Goal: Information Seeking & Learning: Learn about a topic

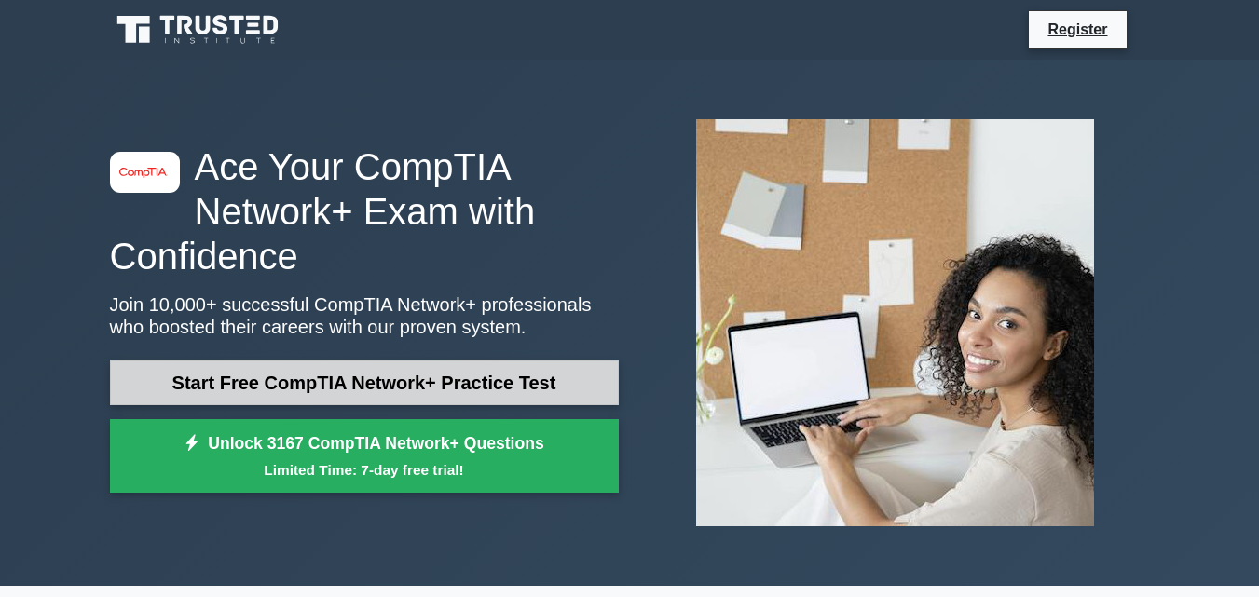
click at [379, 383] on link "Start Free CompTIA Network+ Practice Test" at bounding box center [364, 383] width 509 height 45
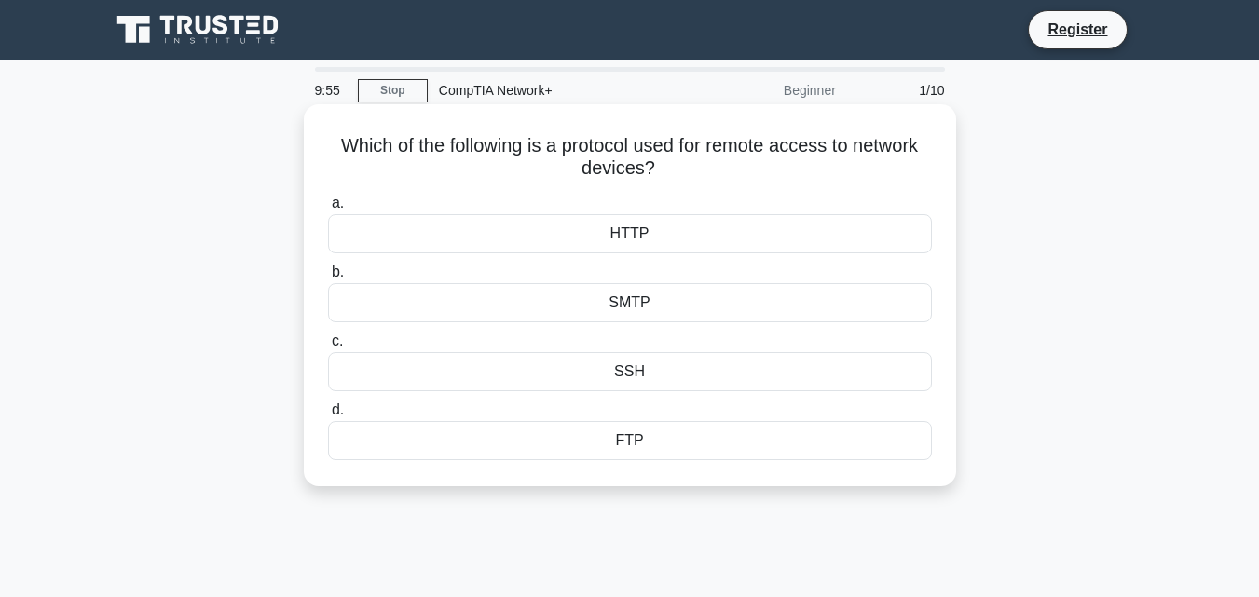
click at [631, 451] on div "FTP" at bounding box center [630, 440] width 604 height 39
click at [328, 416] on input "d. FTP" at bounding box center [328, 410] width 0 height 12
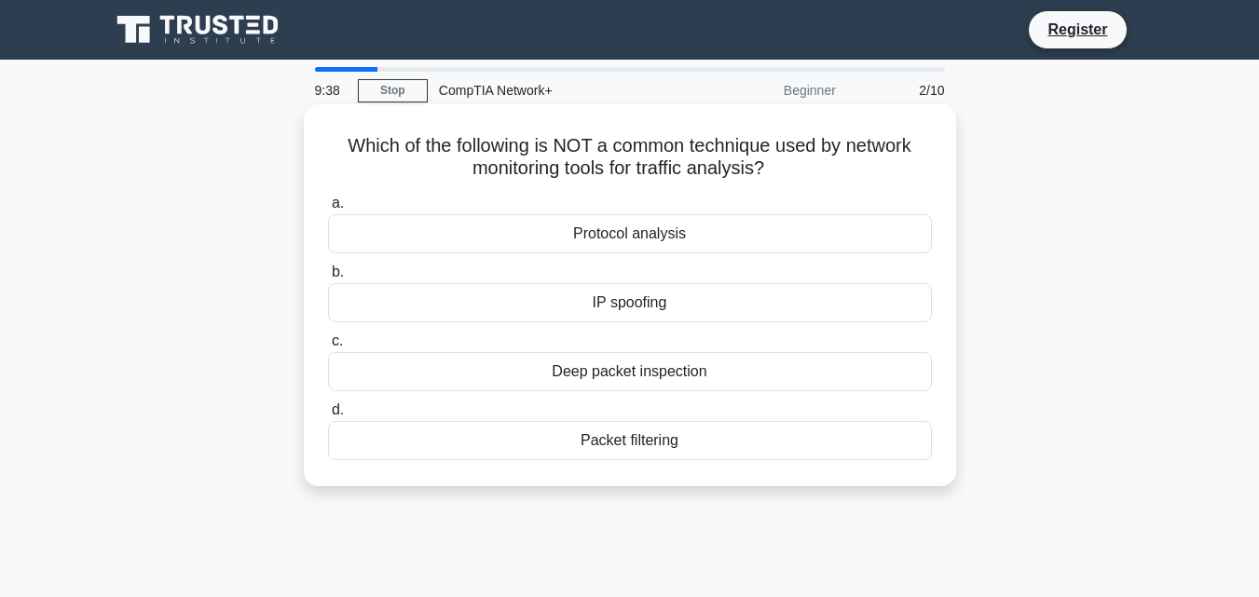
click at [628, 436] on div "Packet filtering" at bounding box center [630, 440] width 604 height 39
click at [328, 416] on input "d. Packet filtering" at bounding box center [328, 410] width 0 height 12
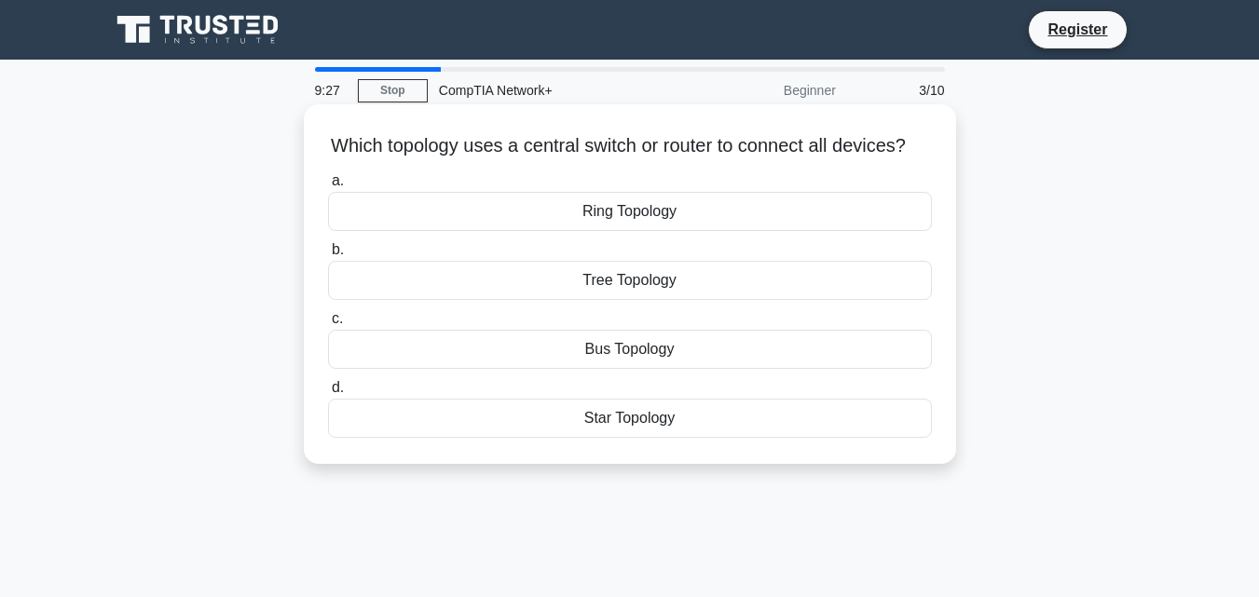
click at [628, 438] on div "Star Topology" at bounding box center [630, 418] width 604 height 39
click at [328, 394] on input "d. Star Topology" at bounding box center [328, 388] width 0 height 12
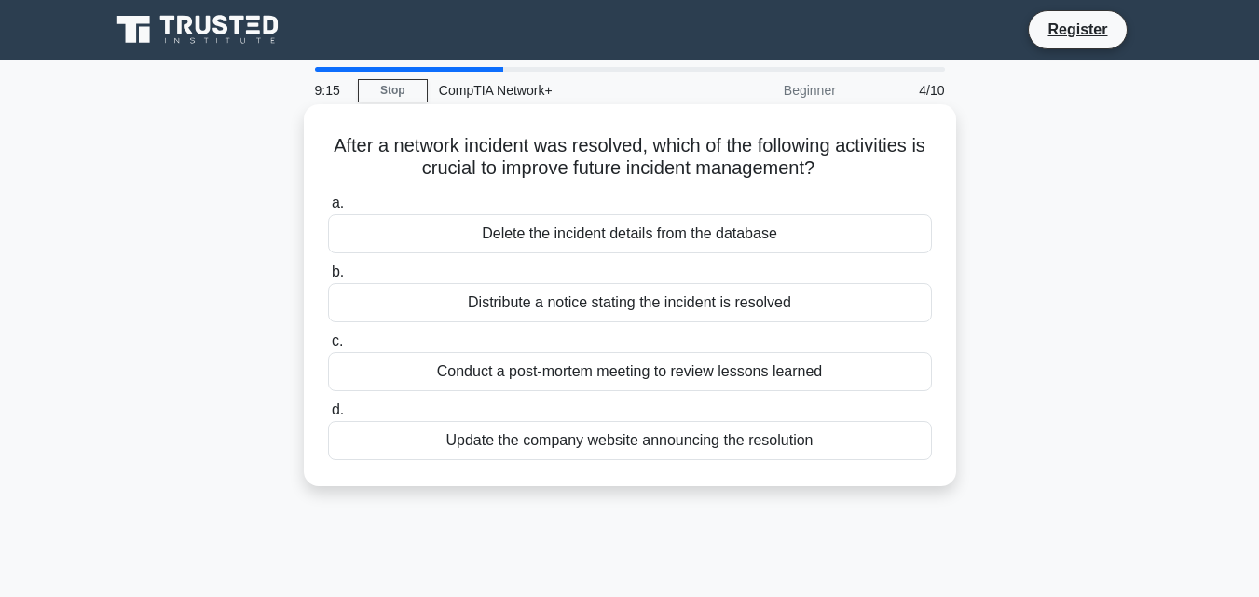
click at [620, 448] on div "Update the company website announcing the resolution" at bounding box center [630, 440] width 604 height 39
click at [328, 416] on input "d. Update the company website announcing the resolution" at bounding box center [328, 410] width 0 height 12
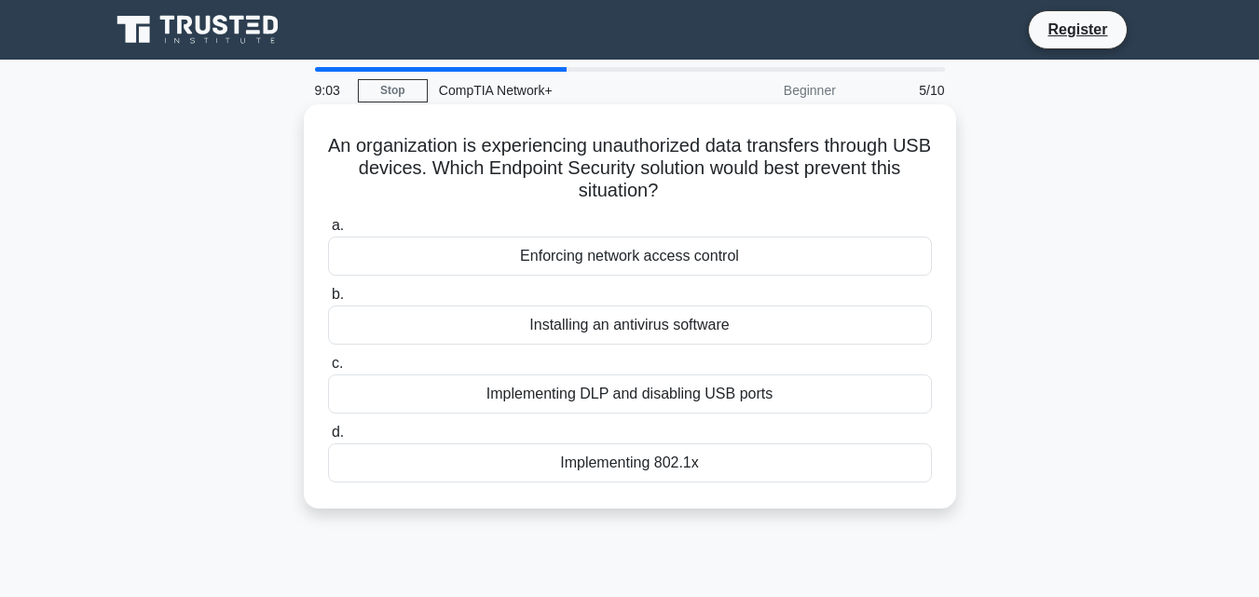
click at [617, 405] on div "Implementing DLP and disabling USB ports" at bounding box center [630, 394] width 604 height 39
click at [328, 370] on input "c. Implementing DLP and disabling USB ports" at bounding box center [328, 364] width 0 height 12
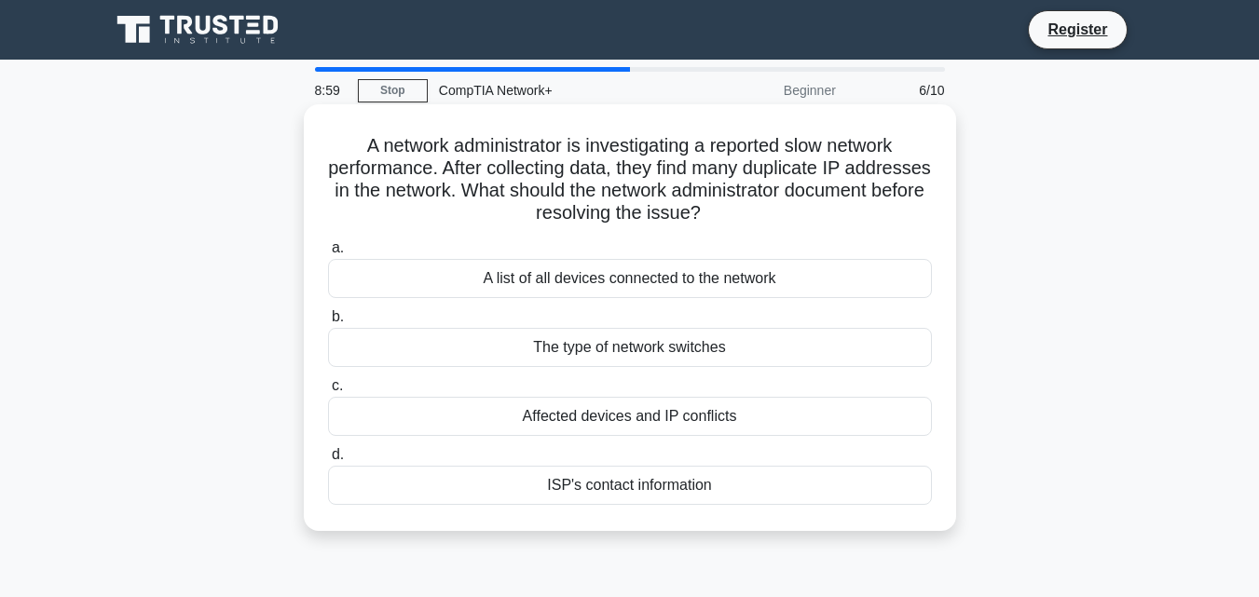
drag, startPoint x: 617, startPoint y: 405, endPoint x: 745, endPoint y: 393, distance: 129.1
click at [745, 393] on label "c. Affected devices and IP conflicts" at bounding box center [630, 405] width 604 height 61
click at [649, 419] on div "Affected devices and IP conflicts" at bounding box center [630, 416] width 604 height 39
click at [328, 392] on input "c. Affected devices and IP conflicts" at bounding box center [328, 386] width 0 height 12
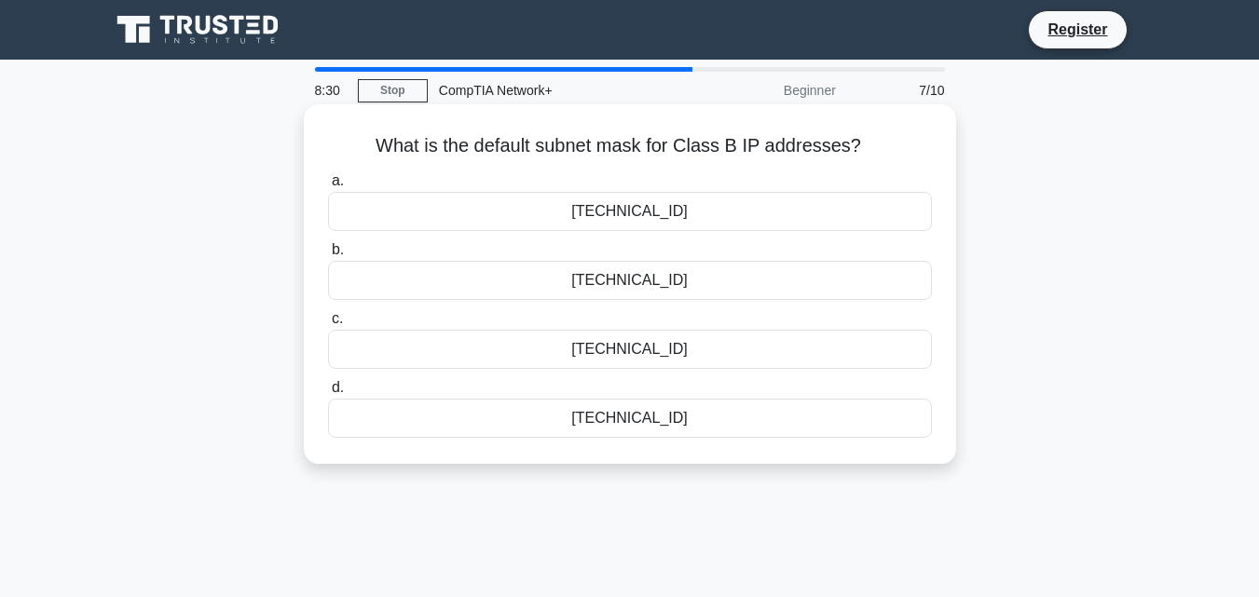
click at [620, 353] on div "255.0.0.0" at bounding box center [630, 349] width 604 height 39
click at [328, 325] on input "c. 255.0.0.0" at bounding box center [328, 319] width 0 height 12
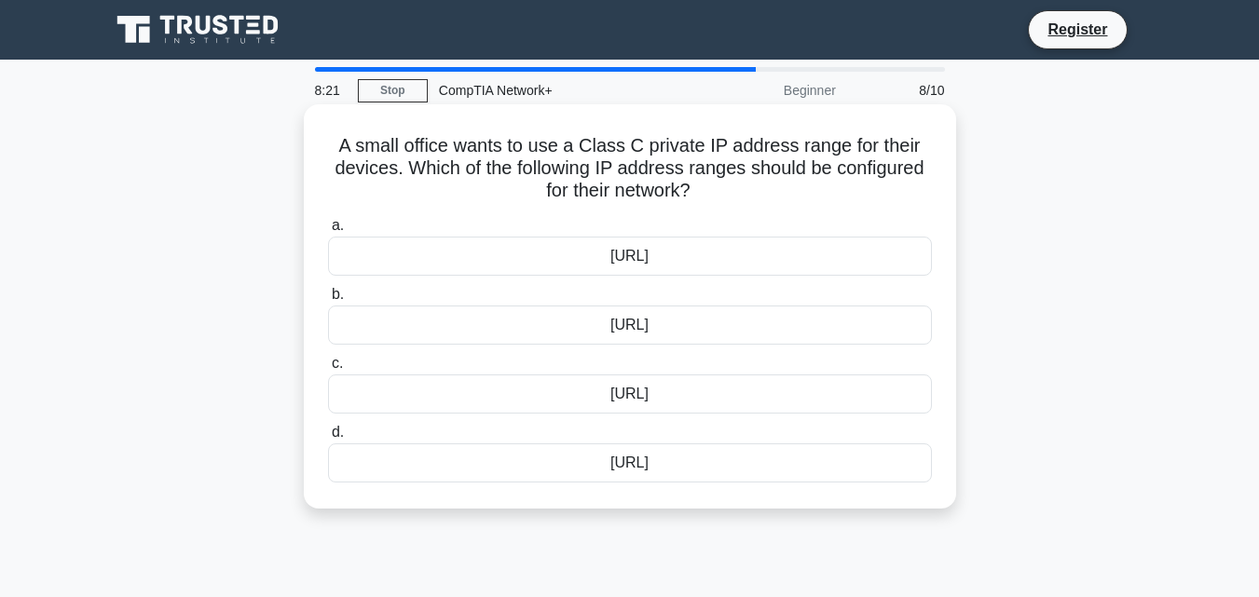
click at [617, 398] on div "172.16.0.0/12" at bounding box center [630, 394] width 604 height 39
click at [328, 370] on input "c. 172.16.0.0/12" at bounding box center [328, 364] width 0 height 12
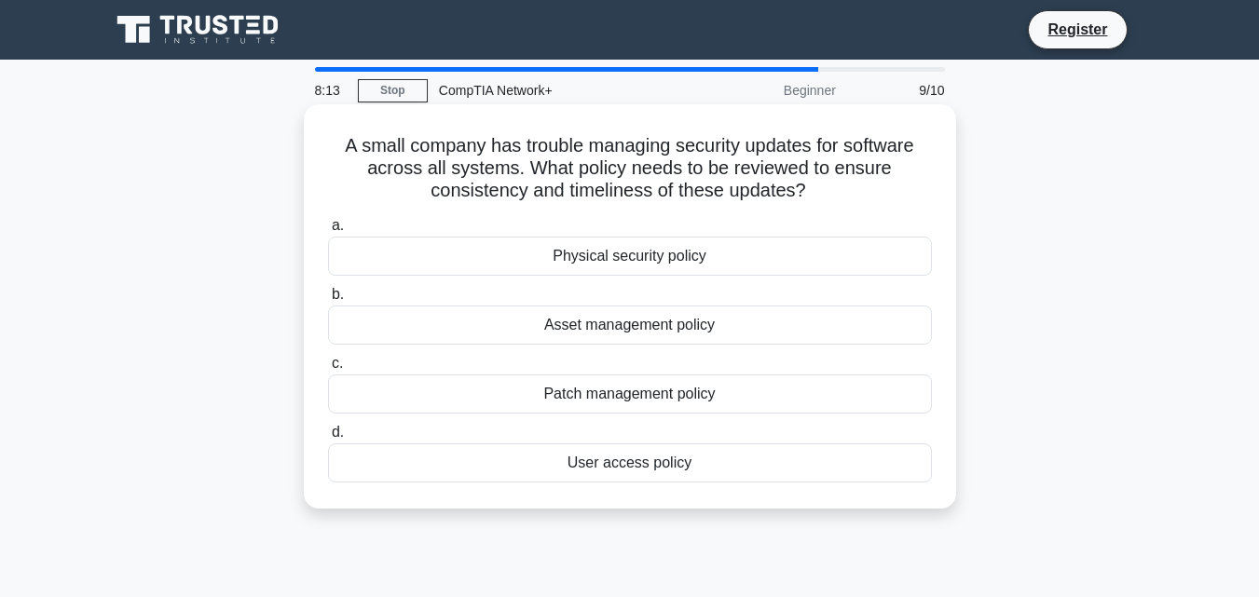
click at [623, 469] on div "User access policy" at bounding box center [630, 462] width 604 height 39
click at [328, 439] on input "d. User access policy" at bounding box center [328, 433] width 0 height 12
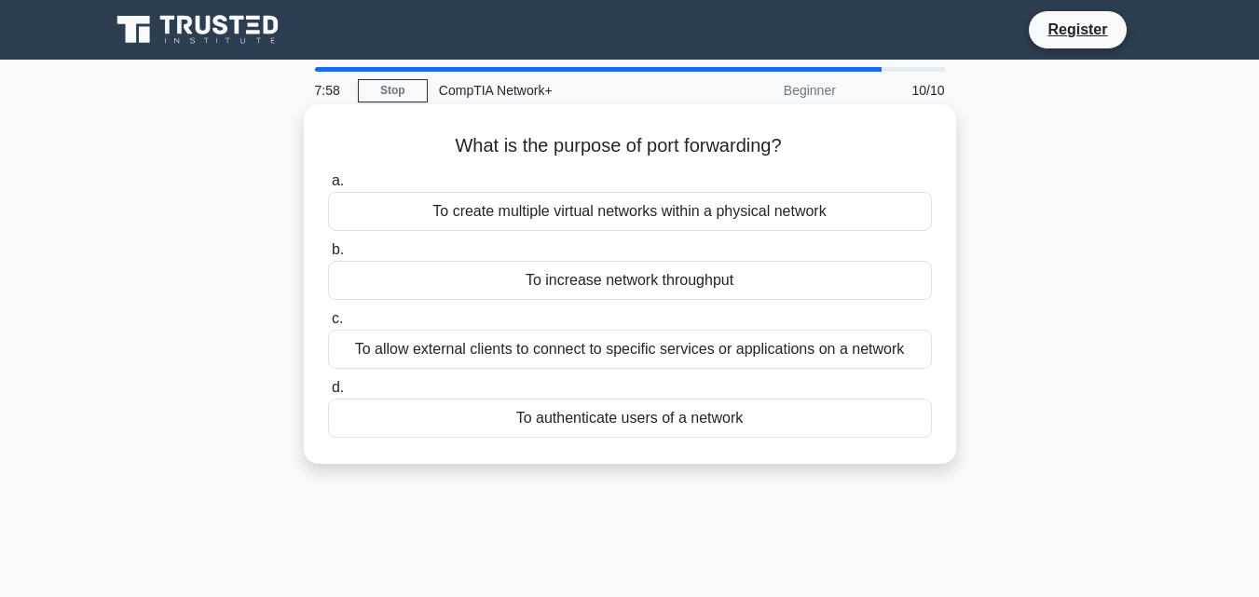
click at [623, 275] on div "To increase network throughput" at bounding box center [630, 280] width 604 height 39
click at [328, 256] on input "b. To increase network throughput" at bounding box center [328, 250] width 0 height 12
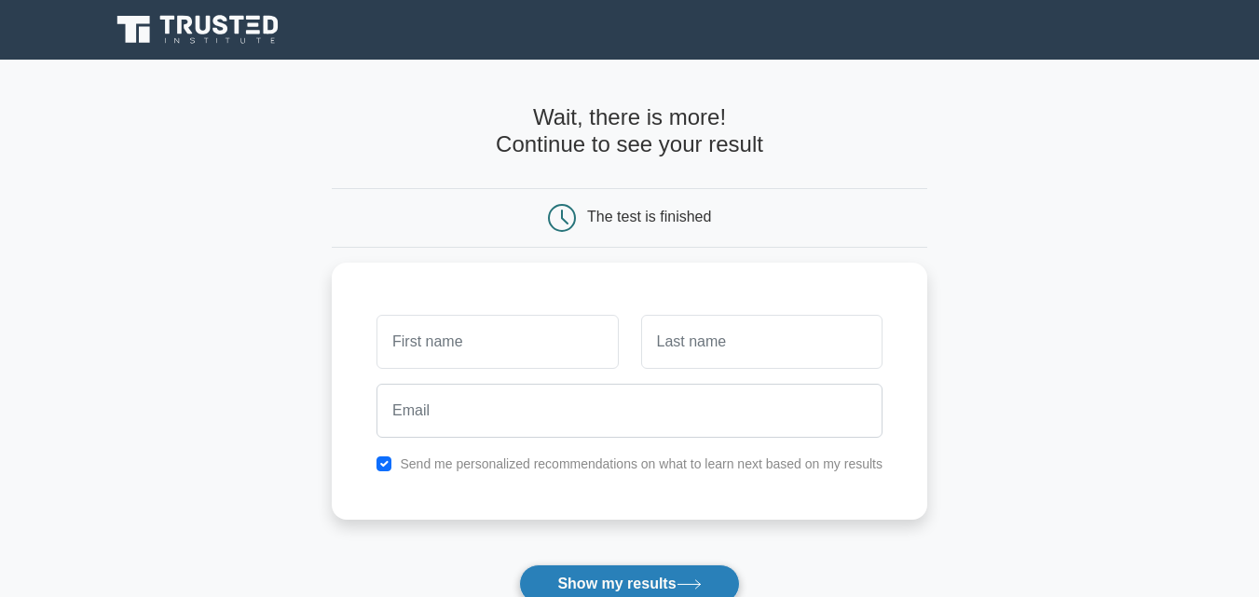
click at [685, 588] on icon at bounding box center [688, 584] width 25 height 10
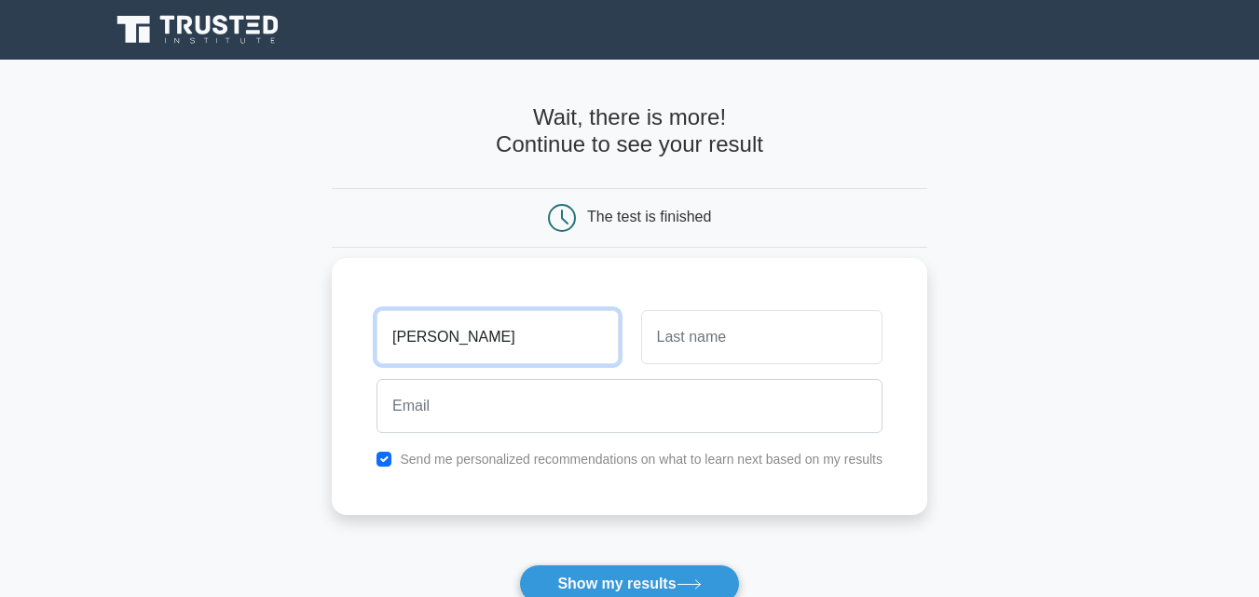
type input "purna"
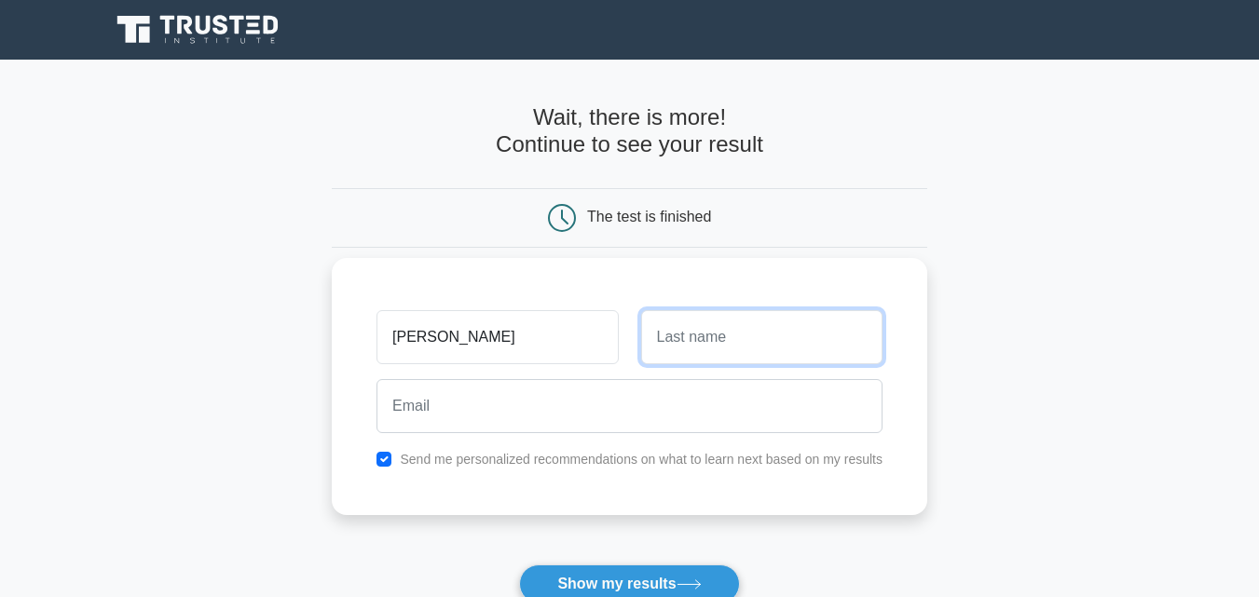
click at [709, 348] on input "text" at bounding box center [761, 337] width 241 height 54
type input "rao"
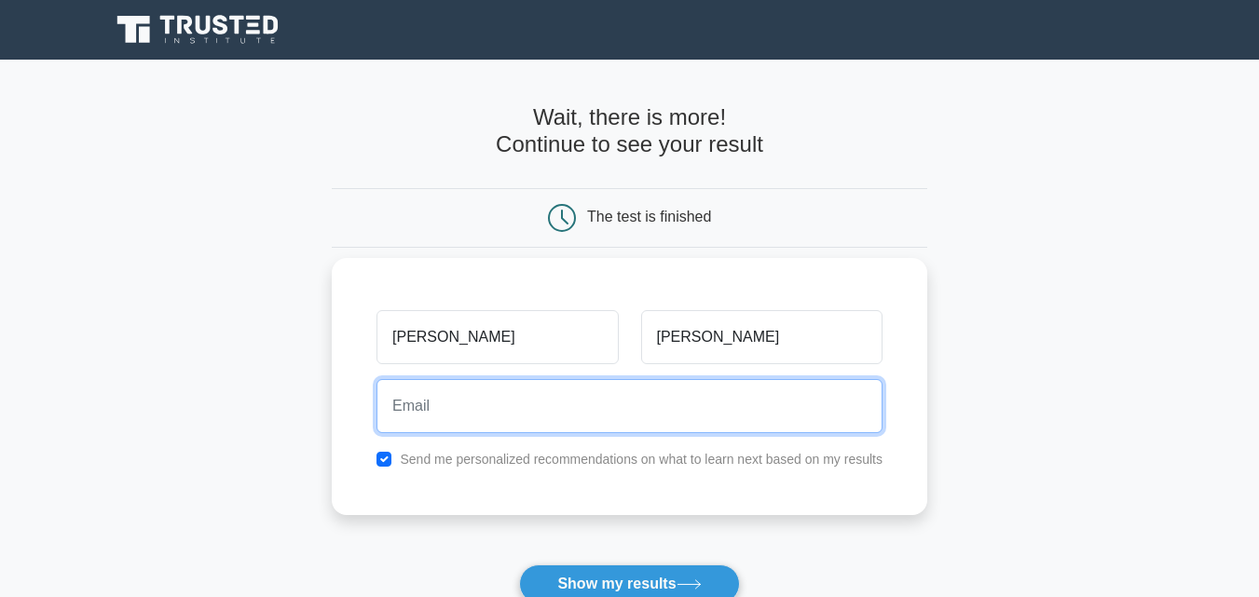
click at [525, 414] on input "email" at bounding box center [629, 406] width 506 height 54
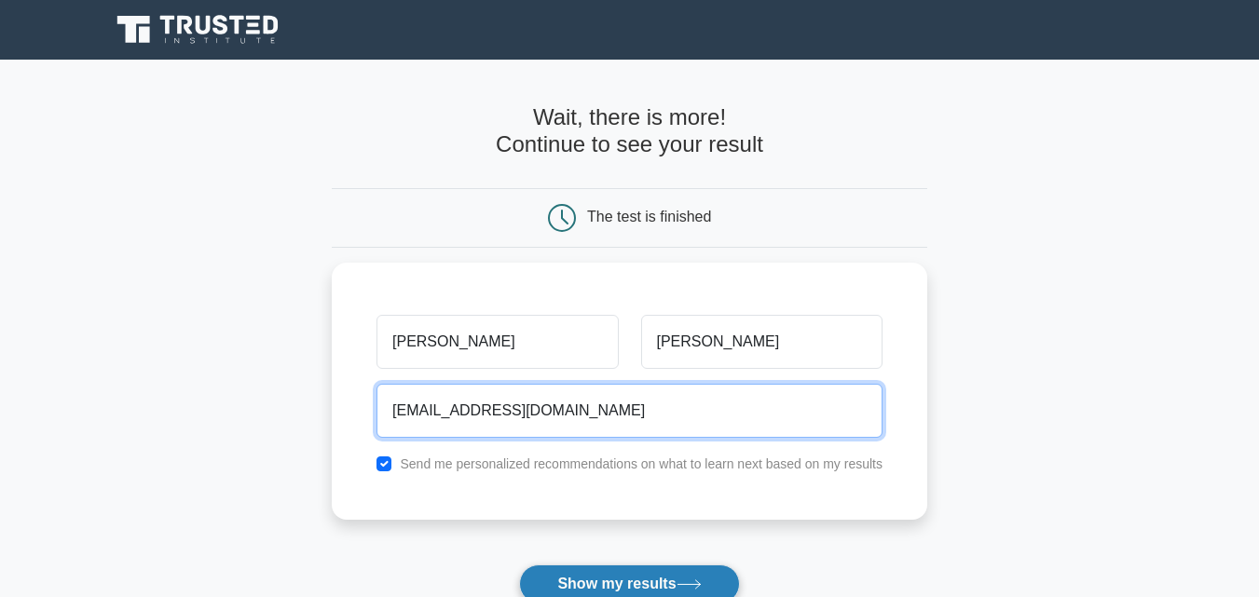
type input "purnak2013@gmail.com"
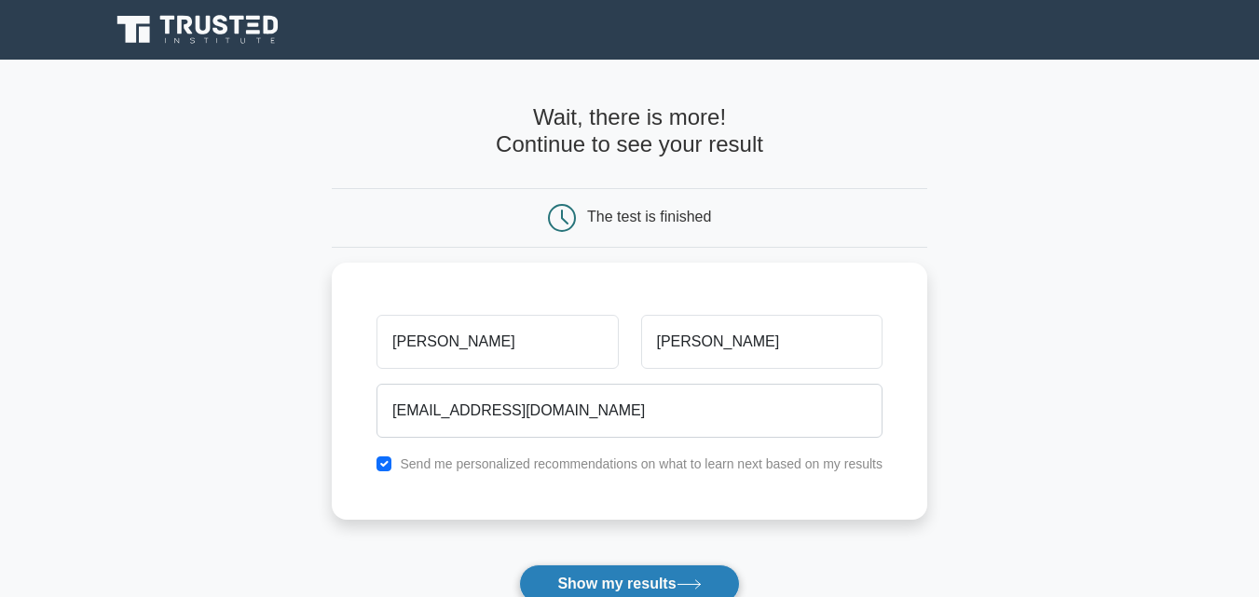
click at [650, 573] on button "Show my results" at bounding box center [629, 584] width 220 height 39
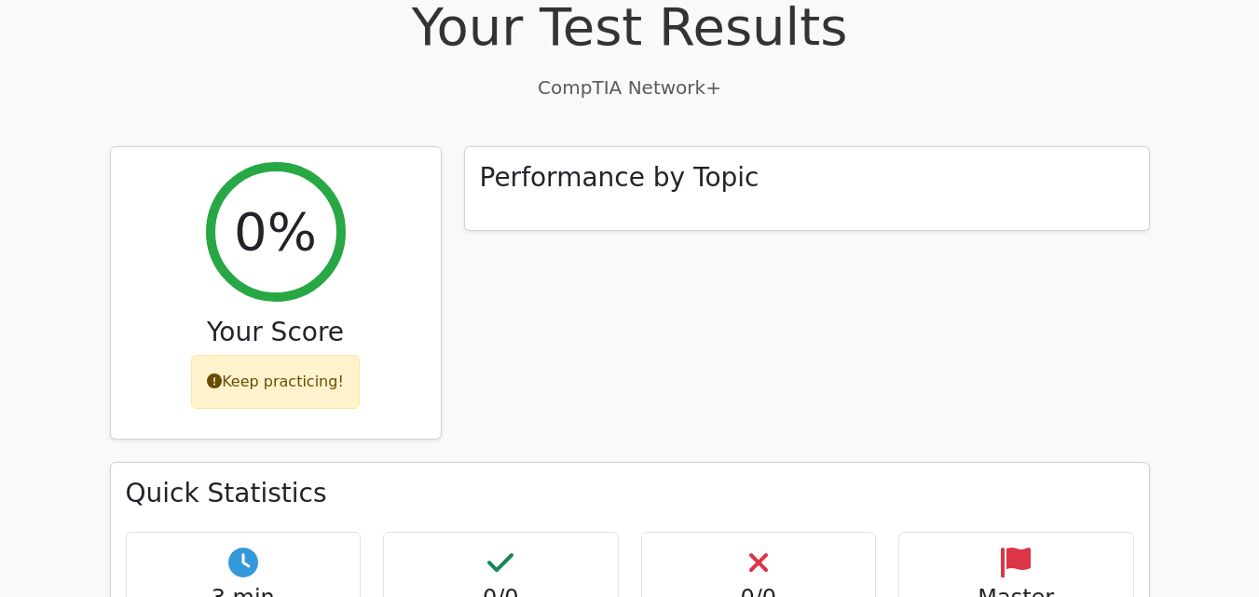
scroll to position [596, 0]
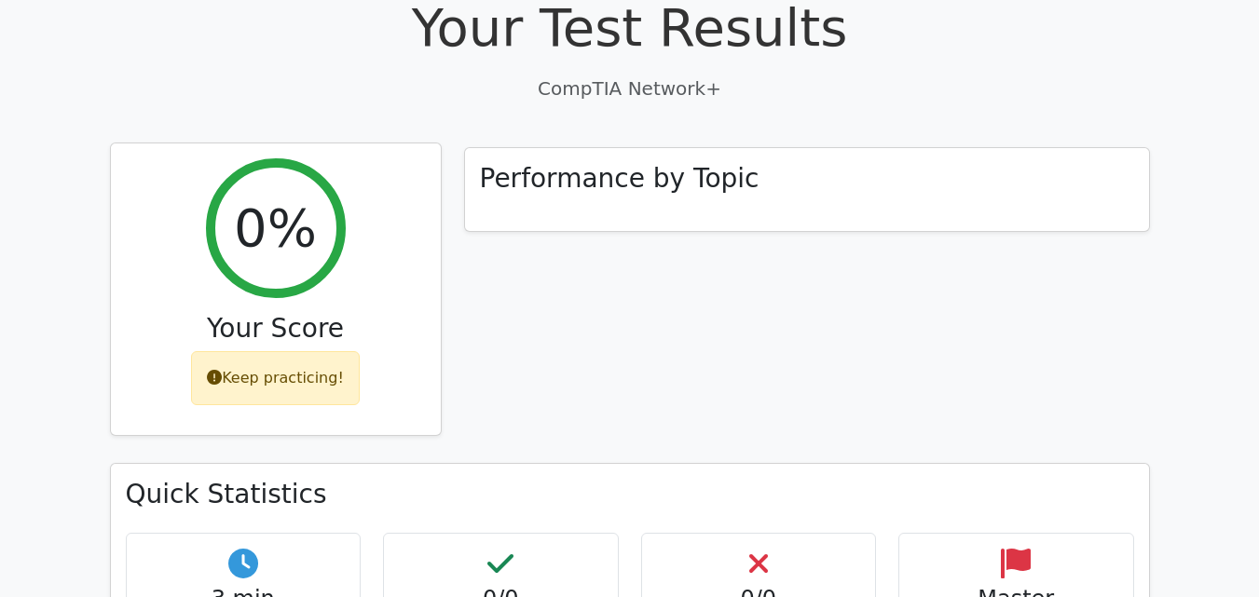
click at [251, 351] on div "Keep practicing!" at bounding box center [275, 378] width 169 height 54
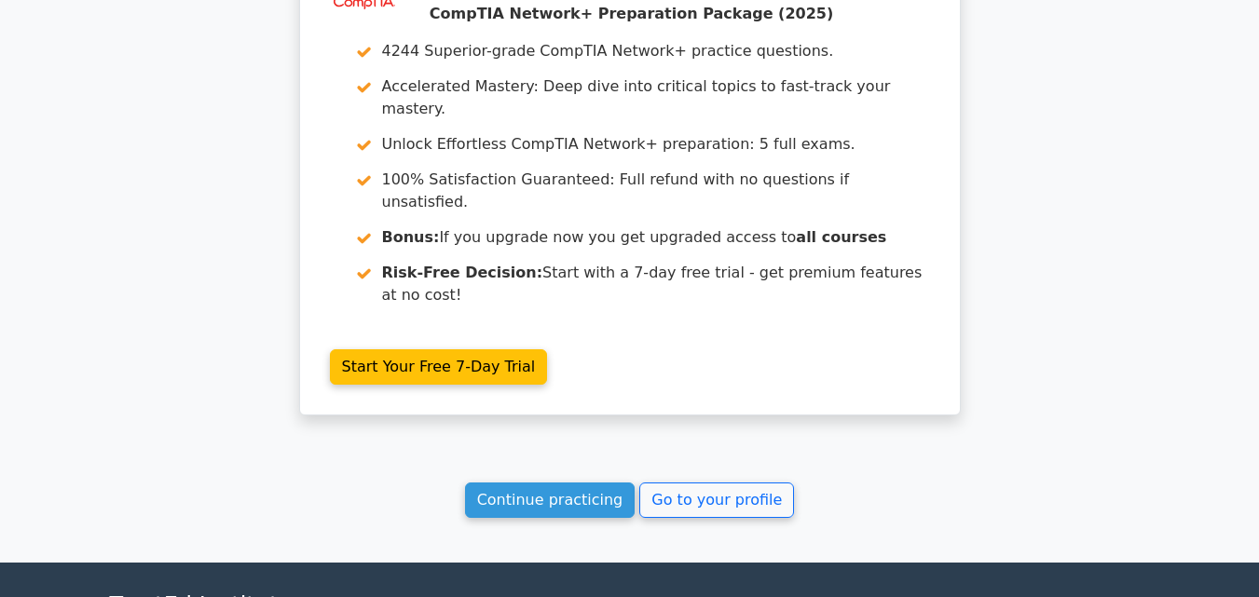
scroll to position [1565, 0]
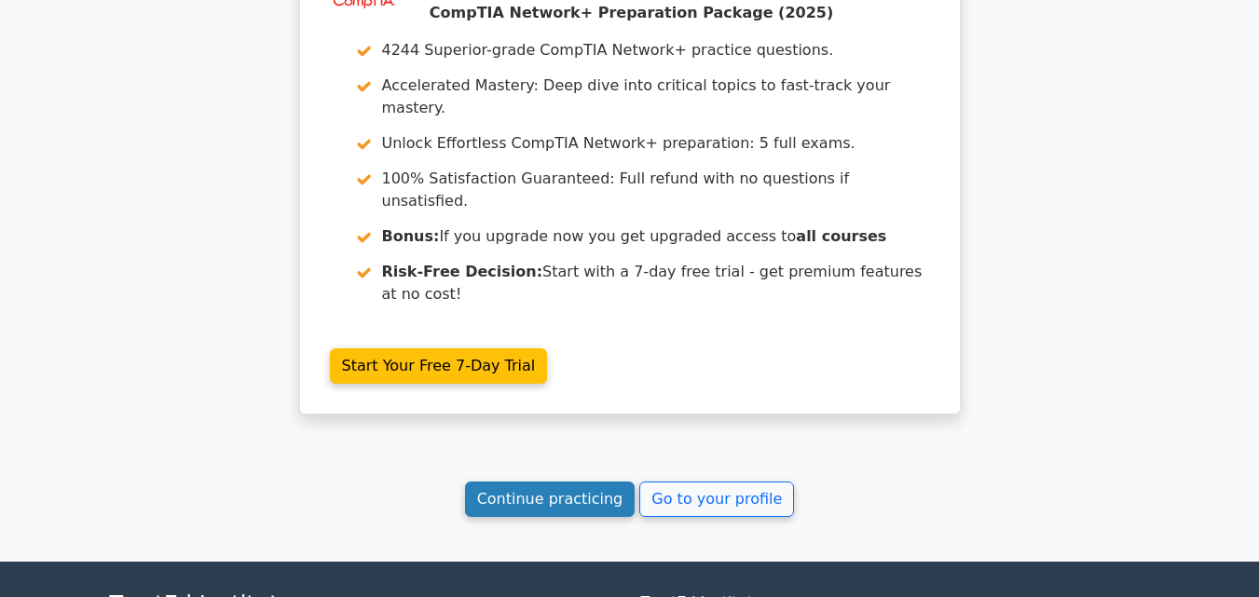
click at [533, 482] on link "Continue practicing" at bounding box center [550, 499] width 170 height 35
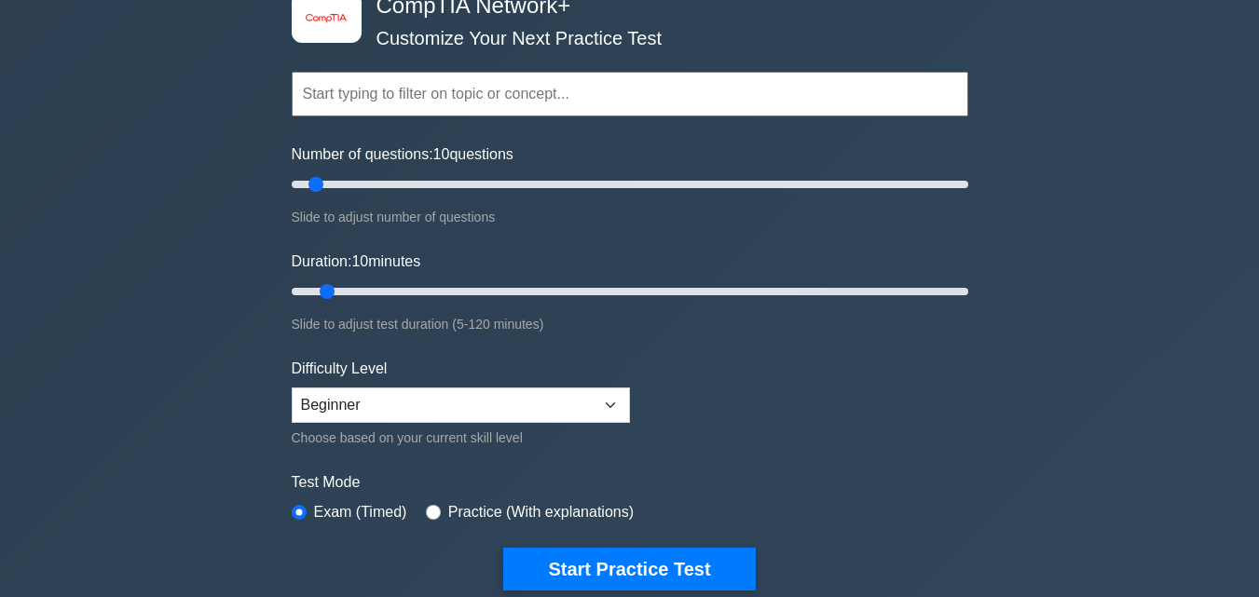
scroll to position [149, 0]
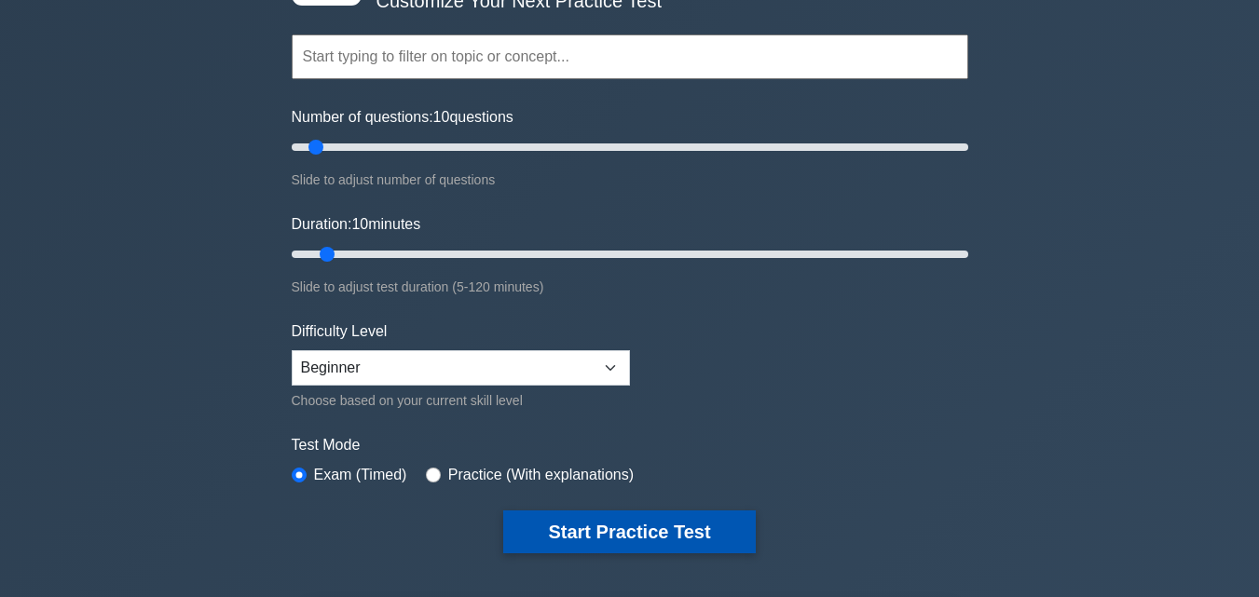
click at [620, 518] on button "Start Practice Test" at bounding box center [629, 532] width 252 height 43
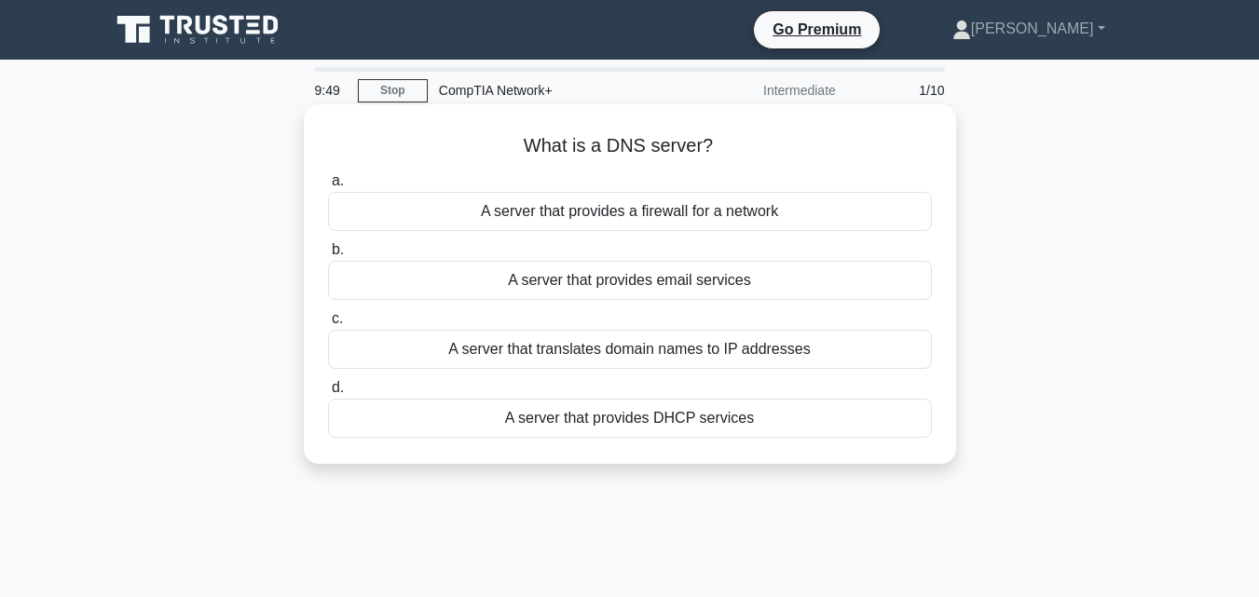
drag, startPoint x: 612, startPoint y: 356, endPoint x: 518, endPoint y: 367, distance: 94.8
click at [518, 367] on div "A server that translates domain names to IP addresses" at bounding box center [630, 349] width 604 height 39
click at [328, 325] on input "c. A server that translates domain names to IP addresses" at bounding box center [328, 319] width 0 height 12
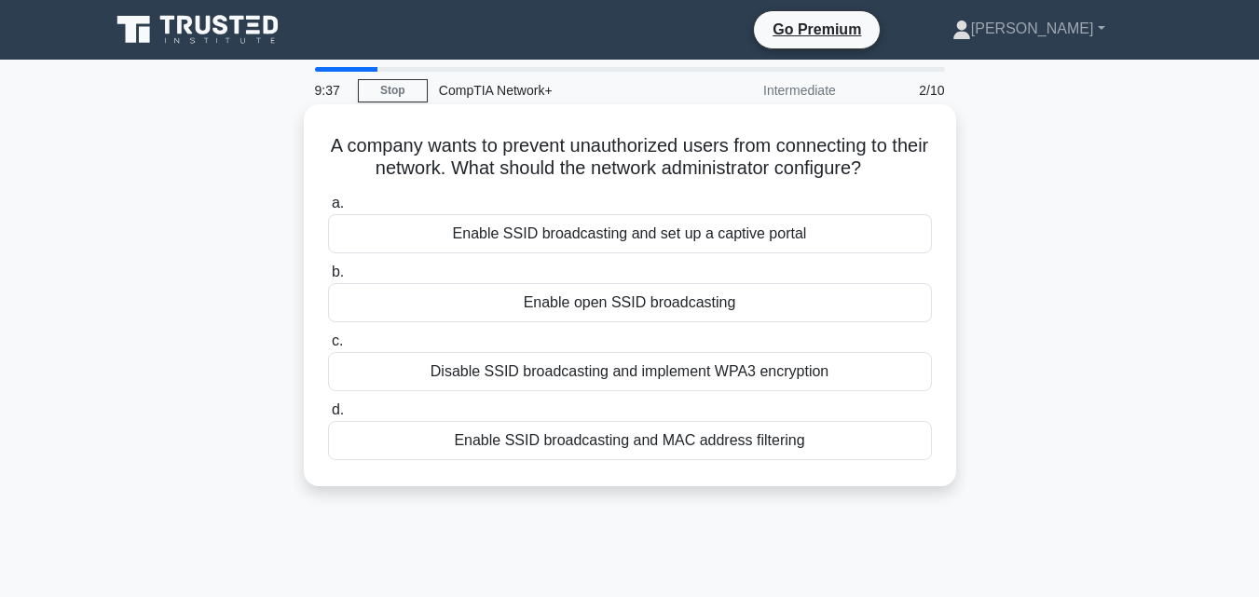
drag, startPoint x: 621, startPoint y: 439, endPoint x: 610, endPoint y: 441, distance: 11.3
click at [610, 441] on div "Enable SSID broadcasting and MAC address filtering" at bounding box center [630, 440] width 604 height 39
click at [328, 416] on input "d. Enable SSID broadcasting and MAC address filtering" at bounding box center [328, 410] width 0 height 12
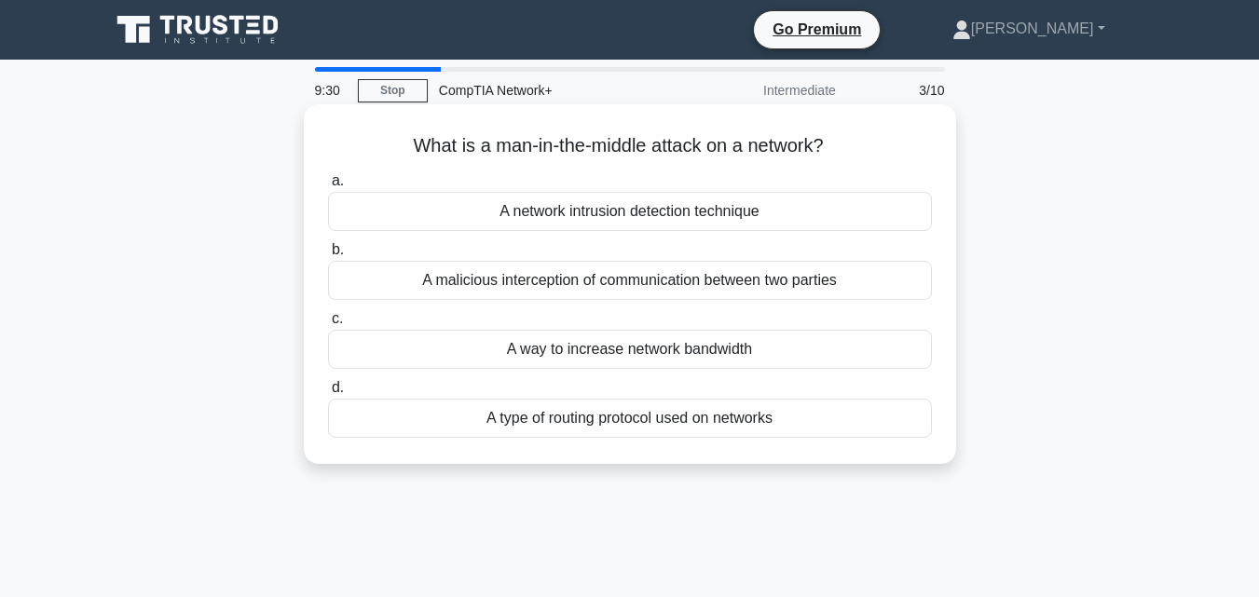
click at [633, 284] on div "A malicious interception of communication between two parties" at bounding box center [630, 280] width 604 height 39
click at [328, 256] on input "b. A malicious interception of communication between two parties" at bounding box center [328, 250] width 0 height 12
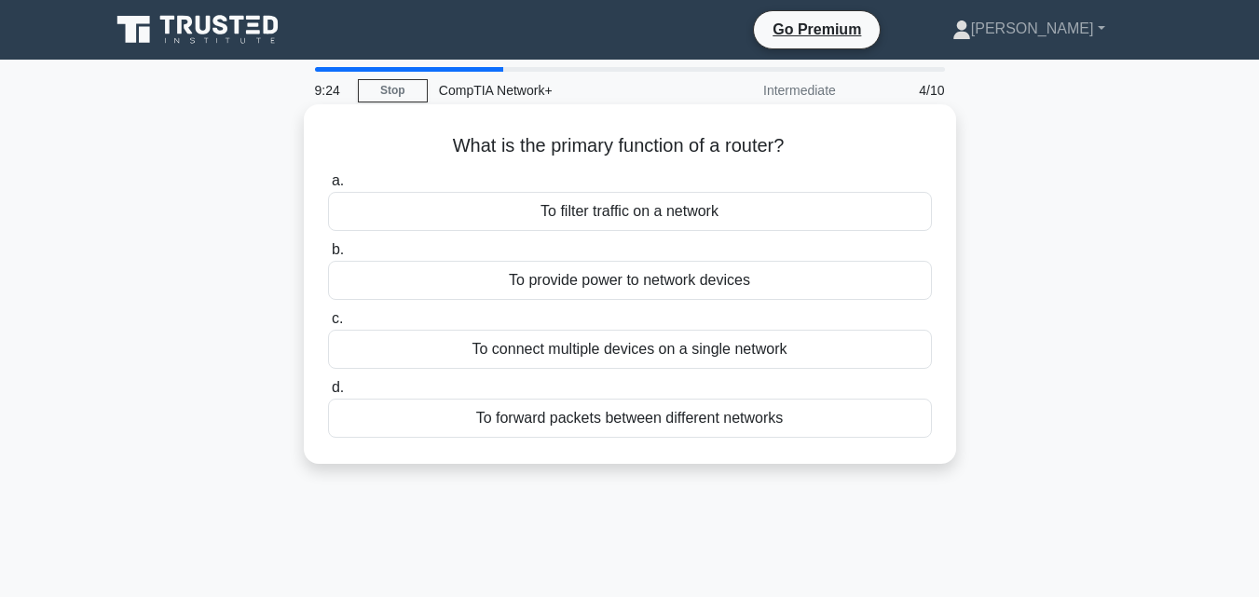
click at [660, 351] on div "To connect multiple devices on a single network" at bounding box center [630, 349] width 604 height 39
click at [328, 325] on input "c. To connect multiple devices on a single network" at bounding box center [328, 319] width 0 height 12
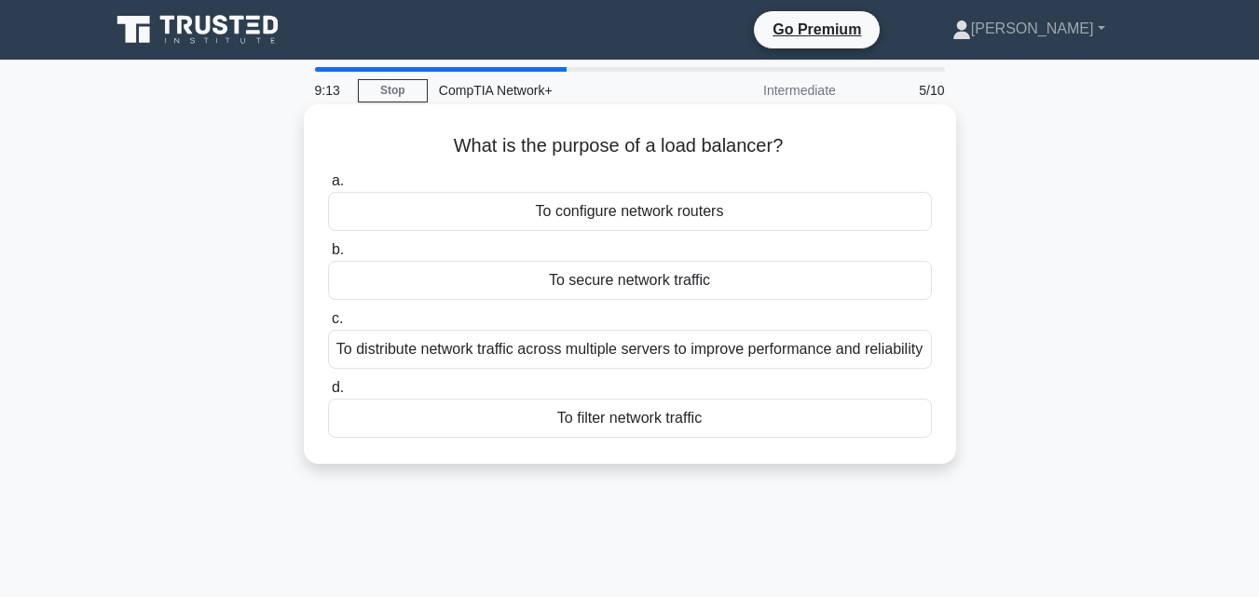
click at [645, 438] on div "To filter network traffic" at bounding box center [630, 418] width 604 height 39
click at [328, 394] on input "d. To filter network traffic" at bounding box center [328, 388] width 0 height 12
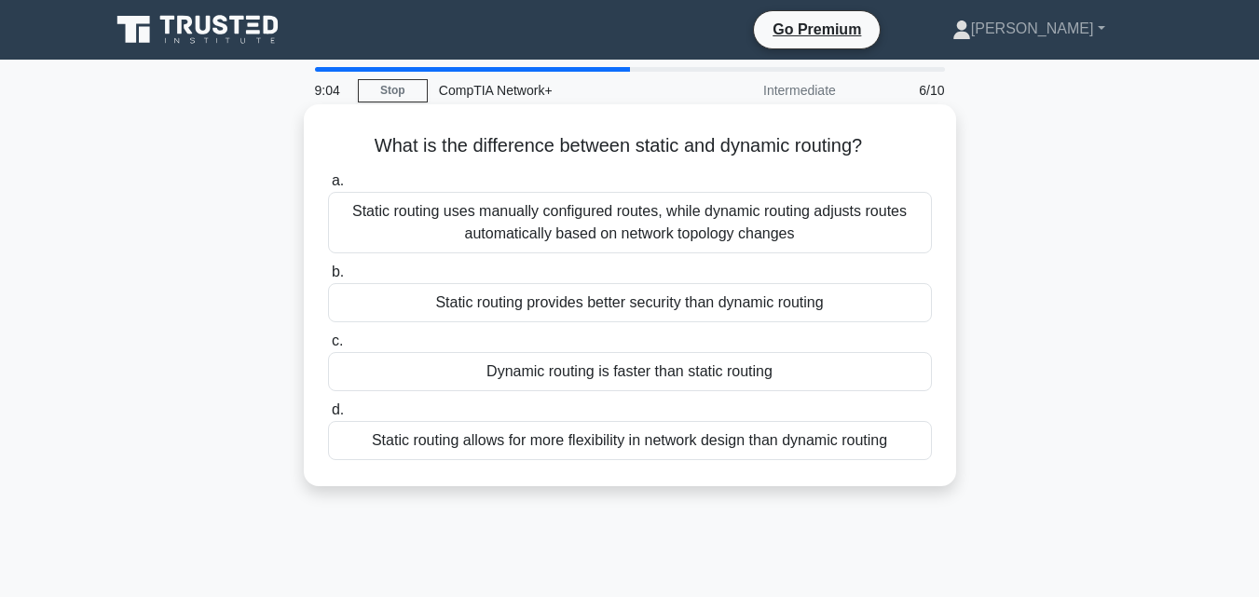
click at [645, 303] on div "Static routing provides better security than dynamic routing" at bounding box center [630, 302] width 604 height 39
click at [328, 279] on input "b. Static routing provides better security than dynamic routing" at bounding box center [328, 272] width 0 height 12
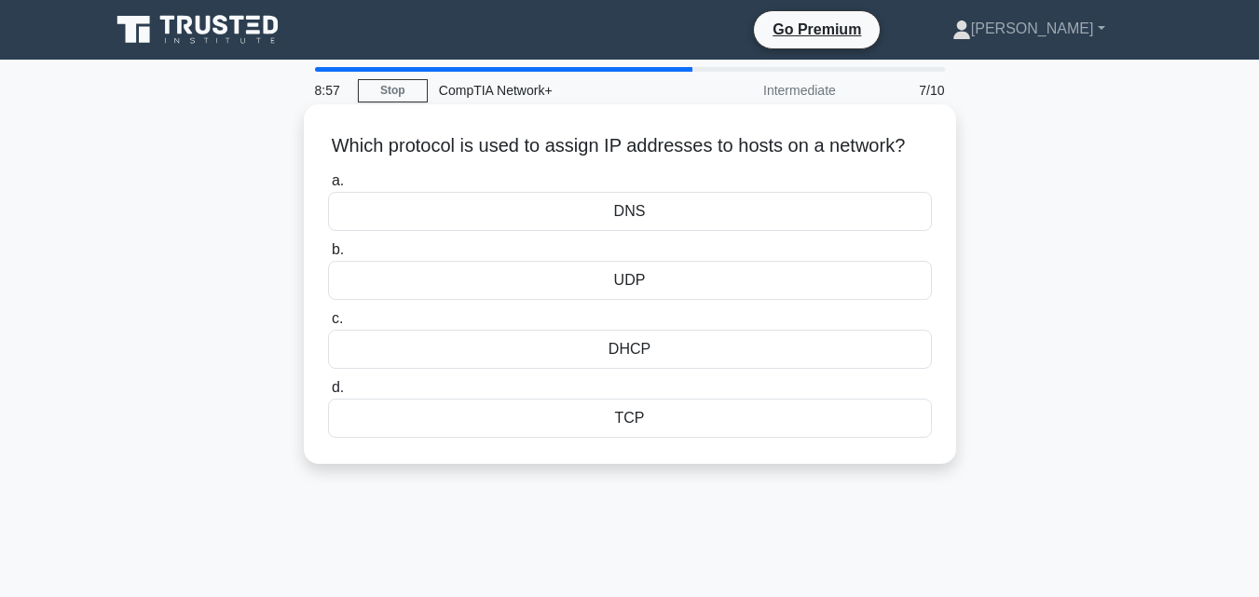
click at [640, 369] on div "DHCP" at bounding box center [630, 349] width 604 height 39
click at [328, 325] on input "c. DHCP" at bounding box center [328, 319] width 0 height 12
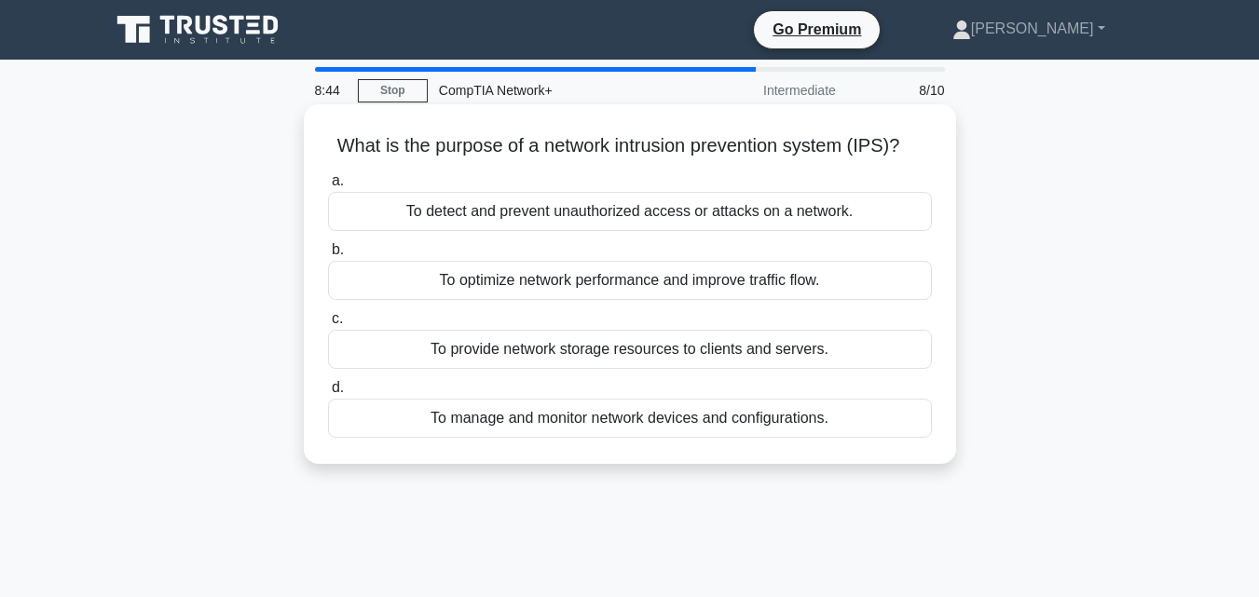
click at [639, 425] on div "To manage and monitor network devices and configurations." at bounding box center [630, 418] width 604 height 39
click at [328, 394] on input "d. To manage and monitor network devices and configurations." at bounding box center [328, 388] width 0 height 12
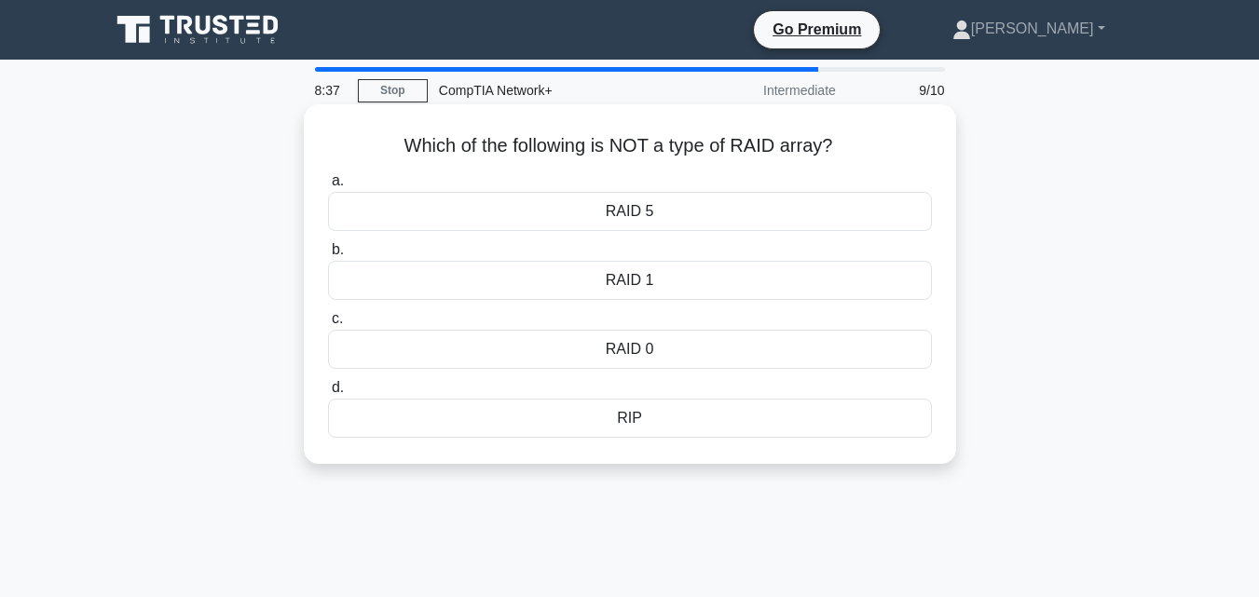
click at [633, 421] on div "RIP" at bounding box center [630, 418] width 604 height 39
click at [328, 394] on input "d. RIP" at bounding box center [328, 388] width 0 height 12
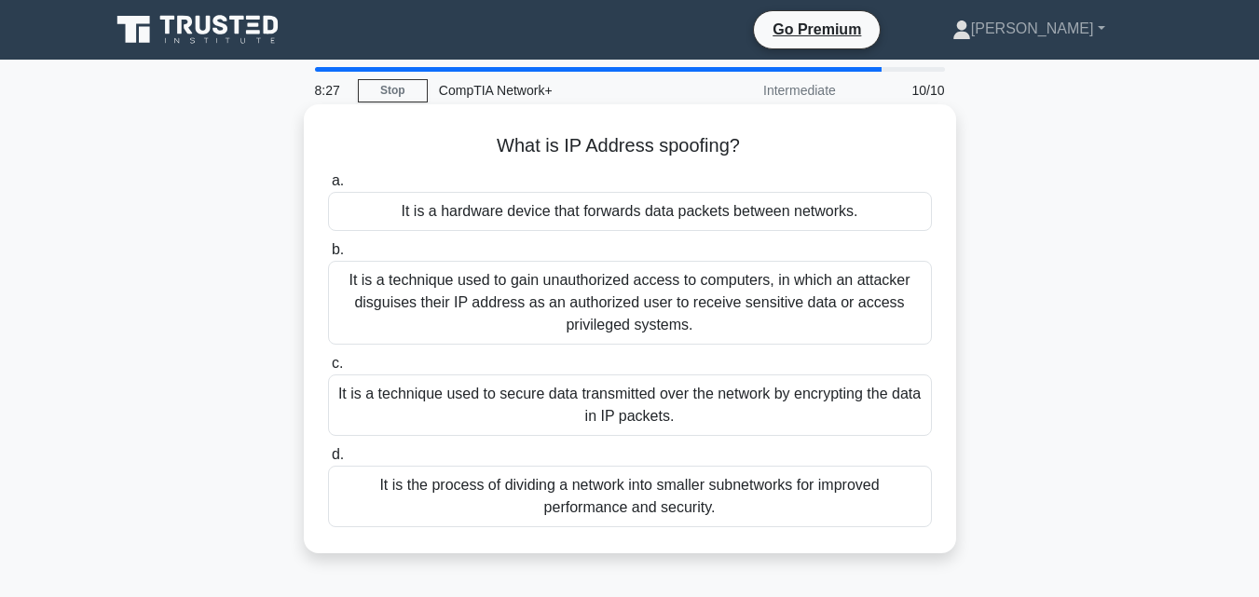
click at [626, 391] on div "It is a technique used to secure data transmitted over the network by encryptin…" at bounding box center [630, 405] width 604 height 61
click at [328, 370] on input "c. It is a technique used to secure data transmitted over the network by encryp…" at bounding box center [328, 364] width 0 height 12
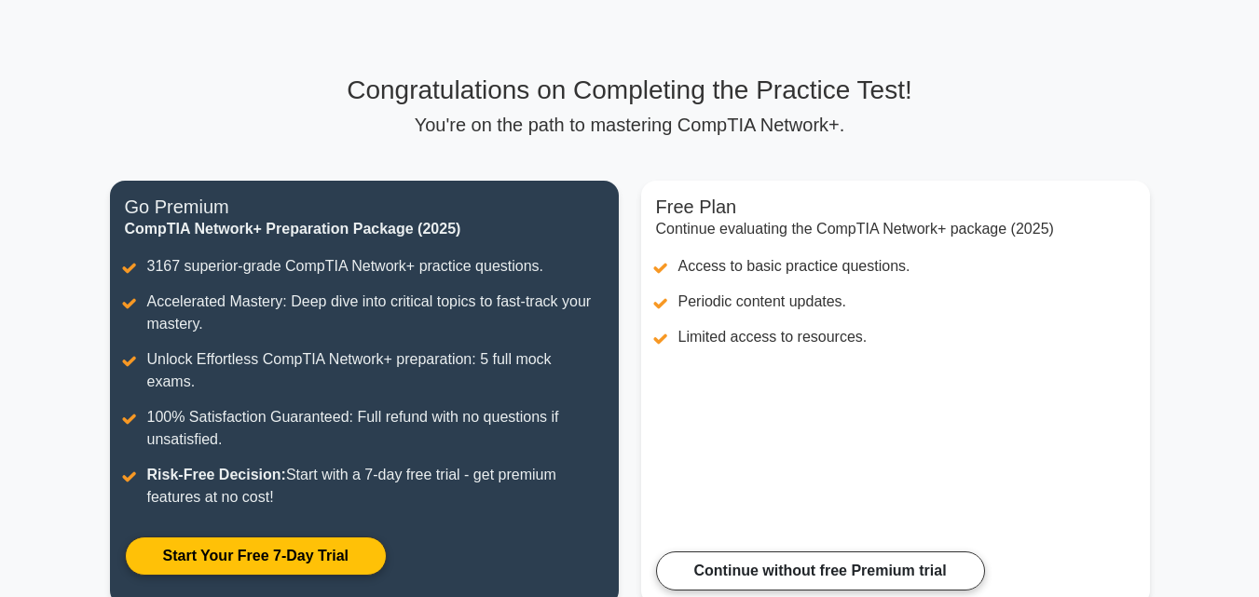
scroll to position [186, 0]
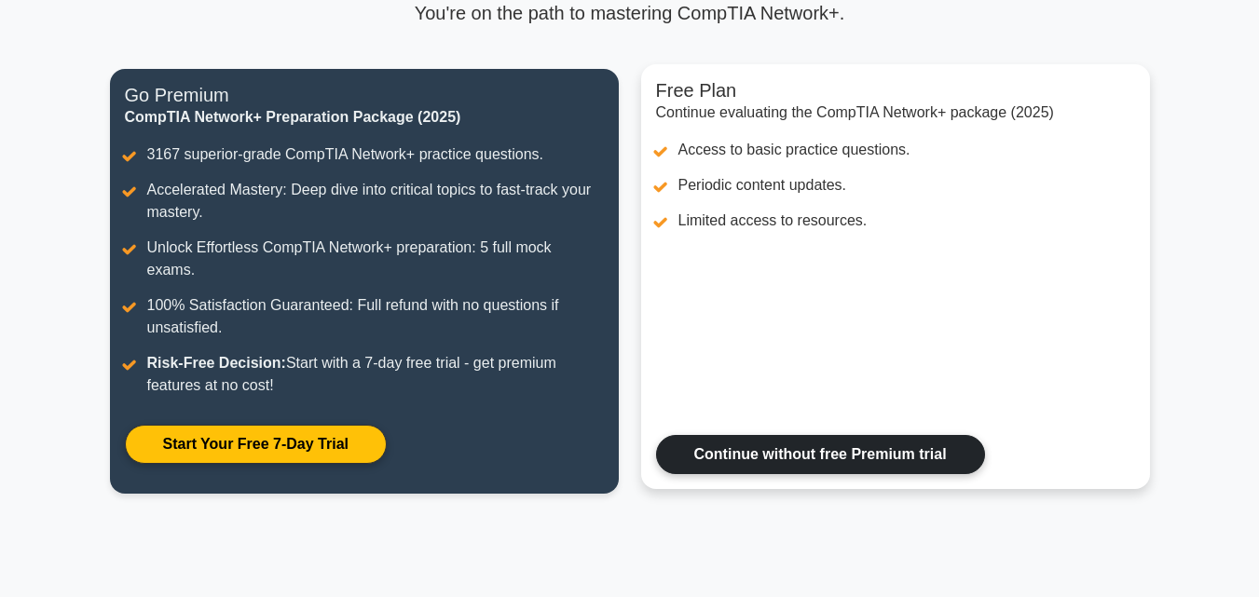
click at [811, 437] on link "Continue without free Premium trial" at bounding box center [820, 454] width 329 height 39
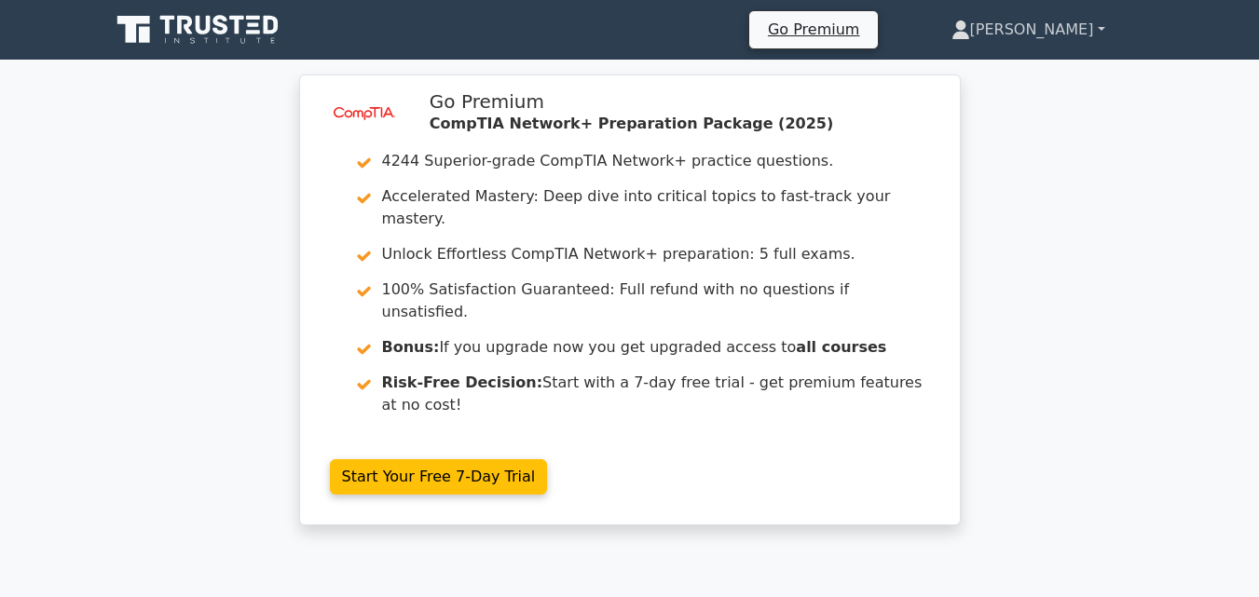
click at [1095, 28] on link "[PERSON_NAME]" at bounding box center [1027, 29] width 243 height 37
click at [1015, 111] on link "Settings" at bounding box center [980, 104] width 147 height 30
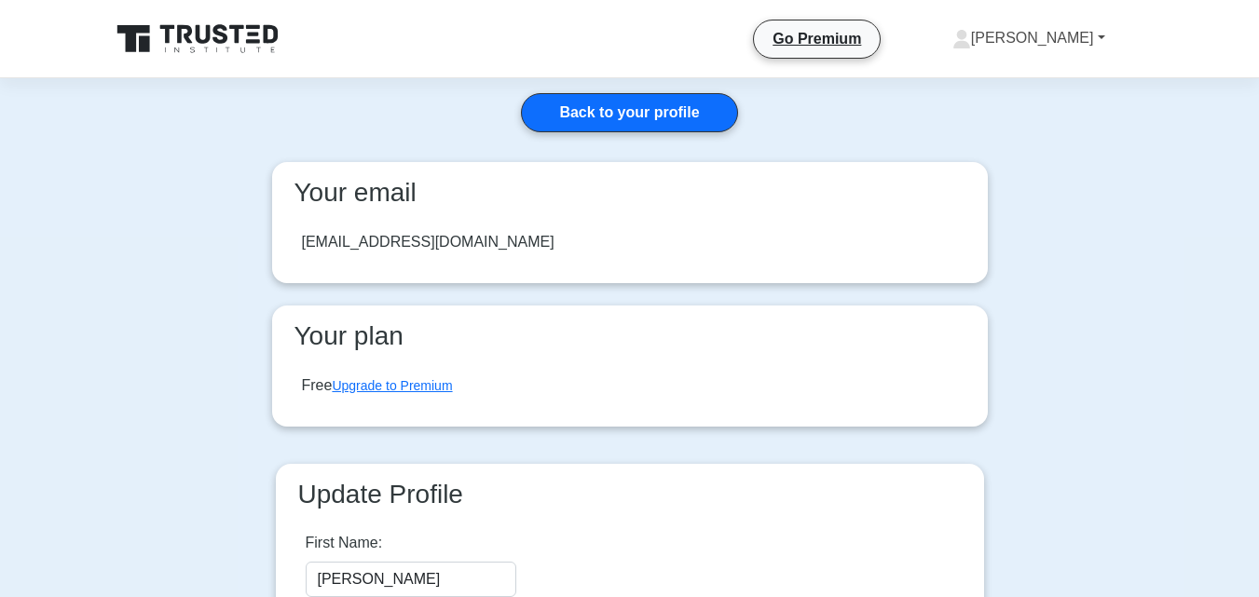
click at [1104, 44] on link "[PERSON_NAME]" at bounding box center [1028, 38] width 242 height 37
click at [1036, 108] on link "Settings" at bounding box center [981, 112] width 147 height 30
click at [971, 37] on icon at bounding box center [961, 39] width 19 height 19
